Goal: Task Accomplishment & Management: Manage account settings

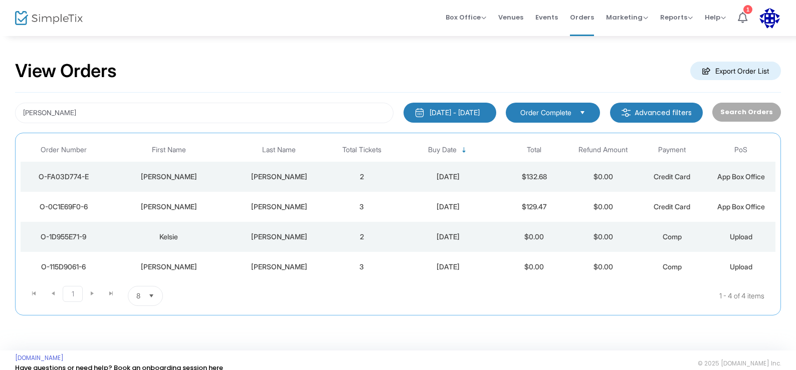
click at [172, 209] on div "[PERSON_NAME]" at bounding box center [168, 207] width 119 height 10
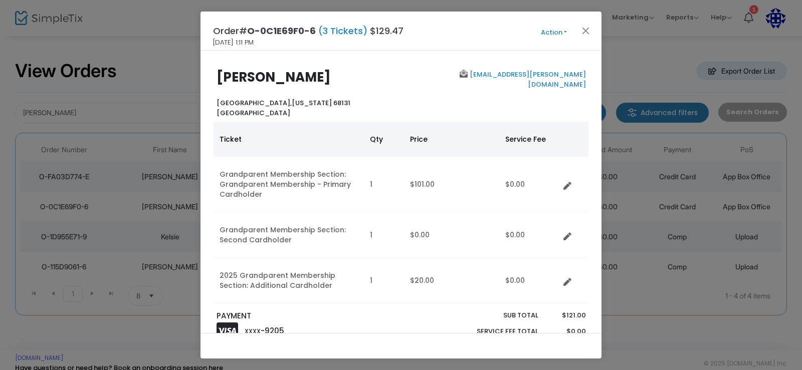
click at [555, 30] on button "Action" at bounding box center [554, 32] width 60 height 11
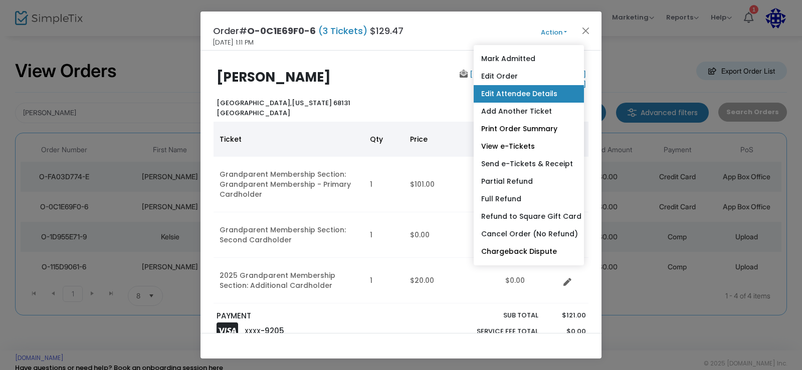
click at [524, 91] on link "Edit Attendee Details" at bounding box center [529, 94] width 110 height 18
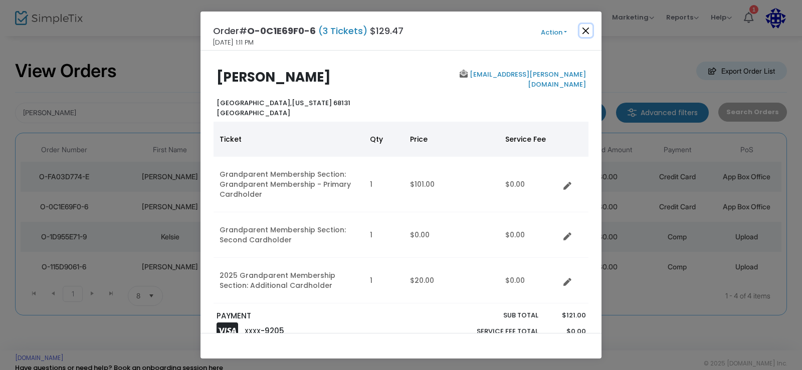
click at [585, 29] on button "Close" at bounding box center [586, 30] width 13 height 13
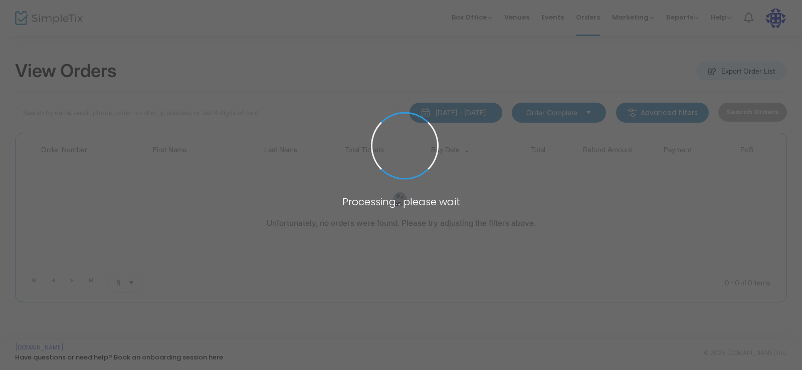
type input "[PERSON_NAME]"
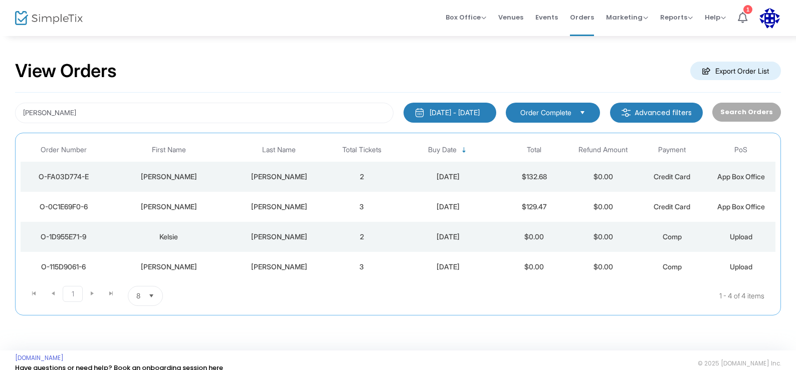
click at [172, 208] on div "[PERSON_NAME]" at bounding box center [168, 207] width 119 height 10
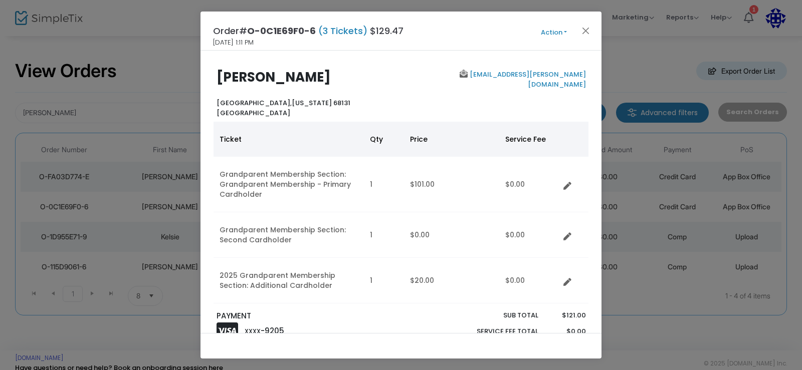
click at [558, 34] on button "Action" at bounding box center [554, 32] width 60 height 11
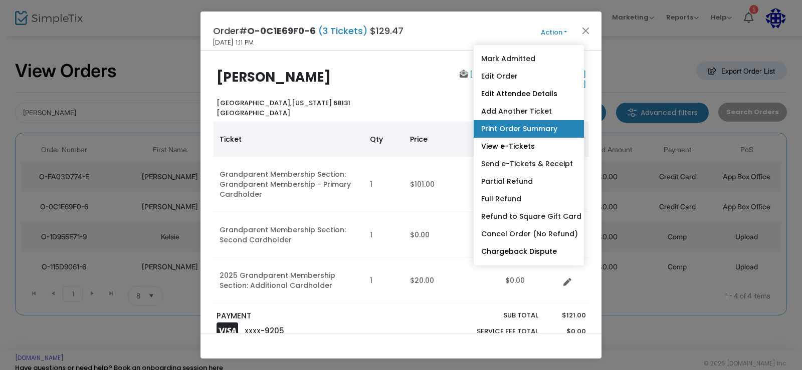
click at [518, 132] on link "Print Order Summary" at bounding box center [529, 129] width 110 height 18
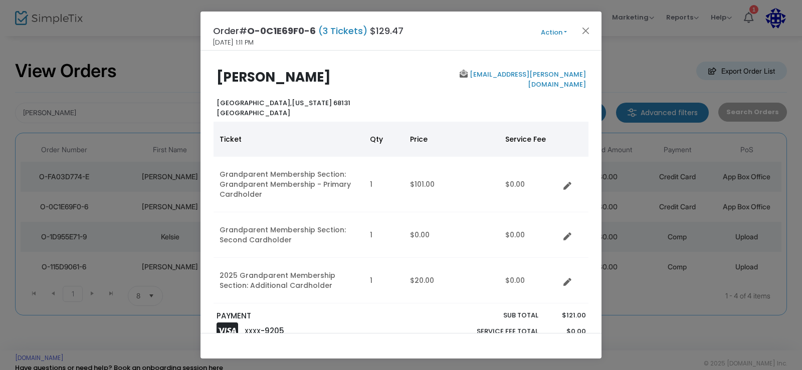
click at [549, 30] on button "Action" at bounding box center [554, 32] width 60 height 11
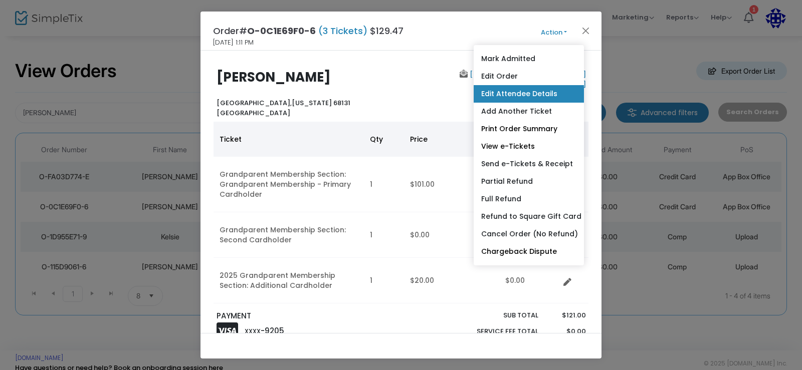
click at [549, 95] on link "Edit Attendee Details" at bounding box center [529, 94] width 110 height 18
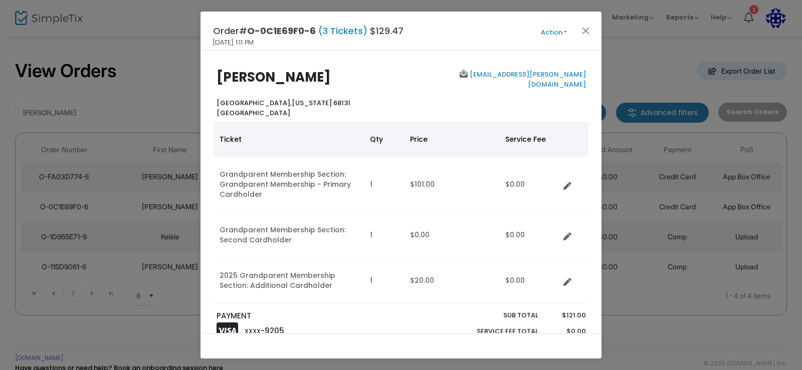
click at [547, 31] on button "Action" at bounding box center [554, 32] width 60 height 11
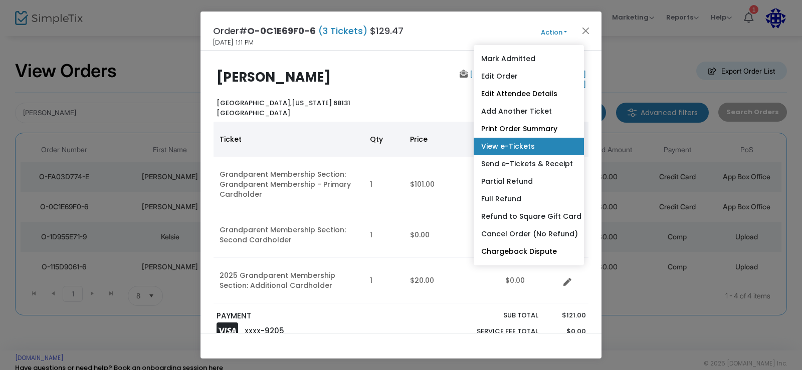
click at [512, 147] on link "View e-Tickets" at bounding box center [529, 147] width 110 height 18
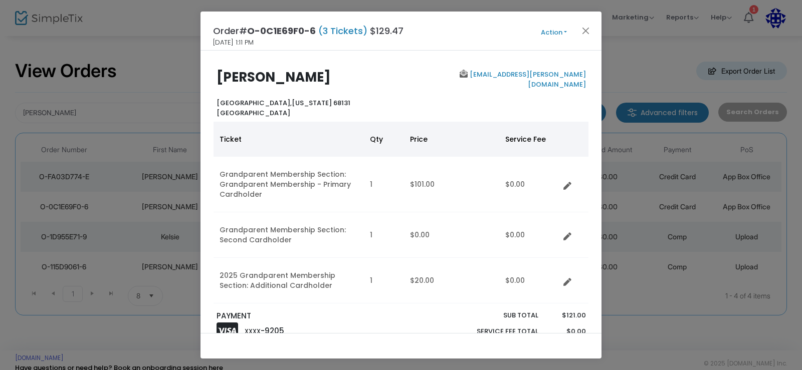
click at [550, 31] on button "Action" at bounding box center [554, 32] width 60 height 11
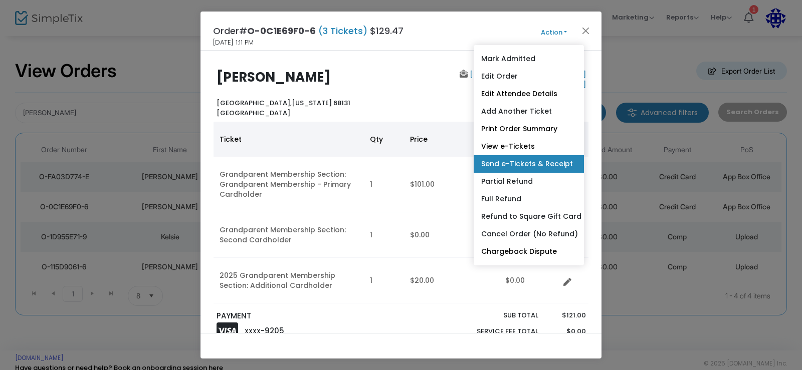
click at [529, 162] on link "Send e-Tickets & Receipt" at bounding box center [529, 164] width 110 height 18
type input "[EMAIL_ADDRESS][PERSON_NAME][DOMAIN_NAME]"
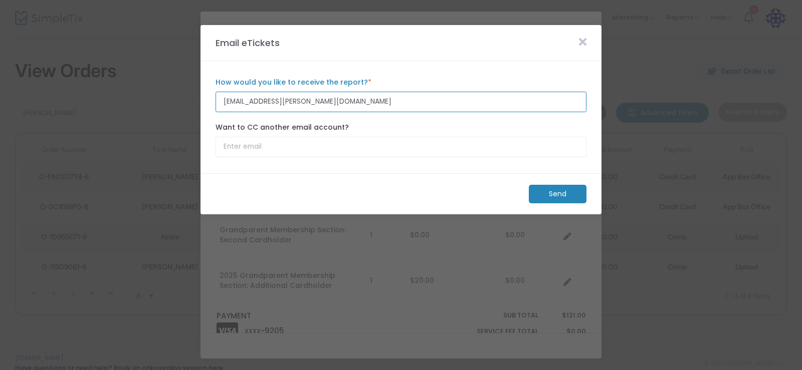
drag, startPoint x: 327, startPoint y: 98, endPoint x: 81, endPoint y: 88, distance: 246.9
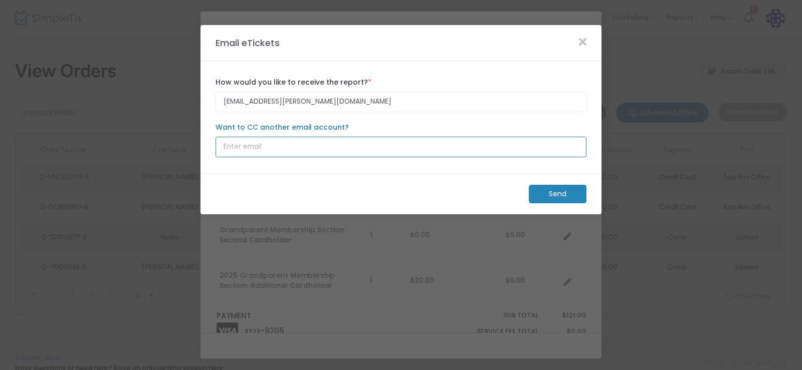
click at [230, 142] on input "Want to CC another email account?" at bounding box center [401, 147] width 371 height 21
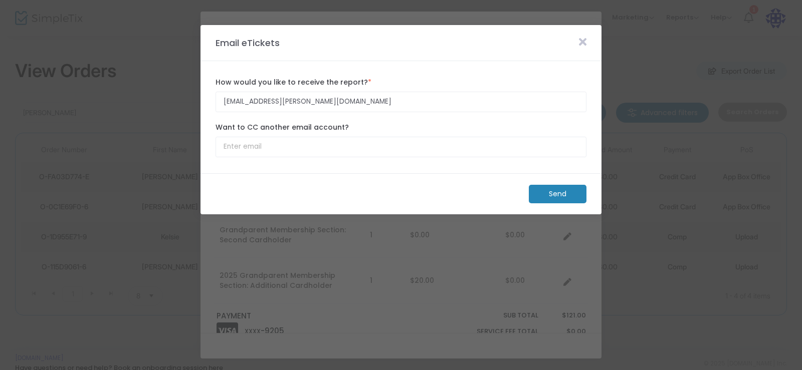
click at [546, 189] on m-button "Send" at bounding box center [558, 194] width 58 height 19
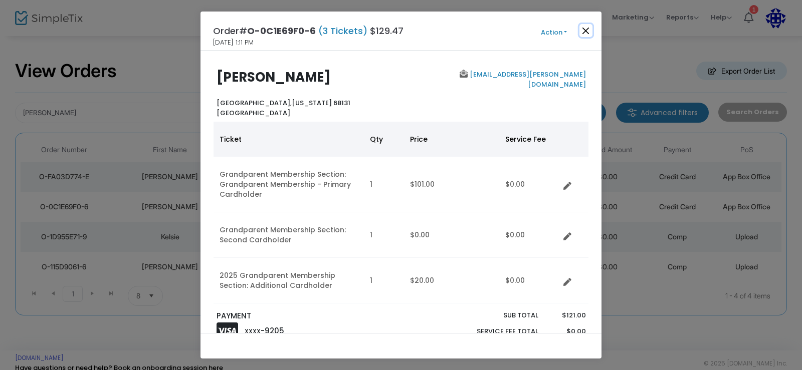
click at [588, 29] on button "Close" at bounding box center [586, 30] width 13 height 13
